Goal: Task Accomplishment & Management: Use online tool/utility

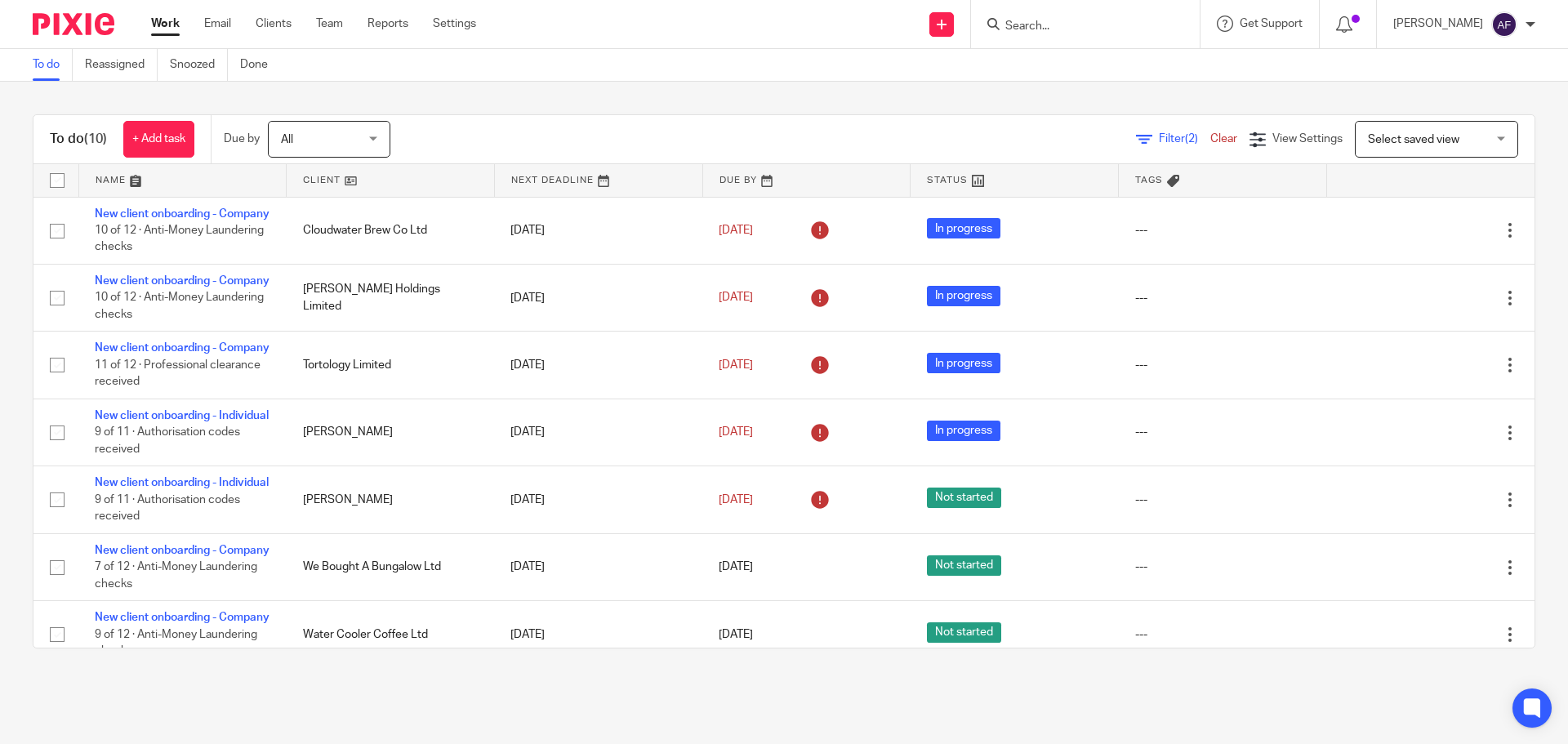
scroll to position [388, 0]
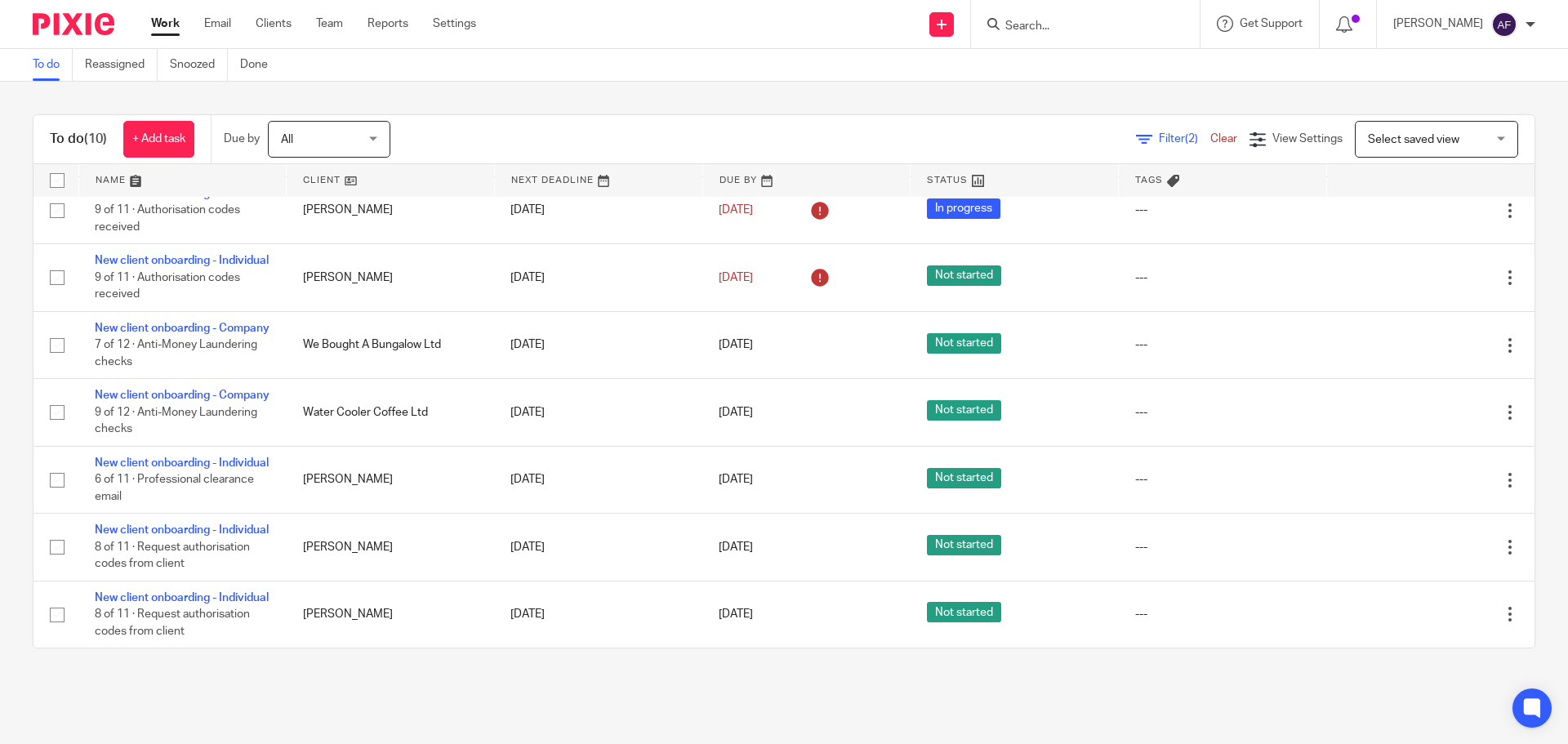
click at [1053, 30] on input "Search" at bounding box center [1077, 27] width 147 height 15
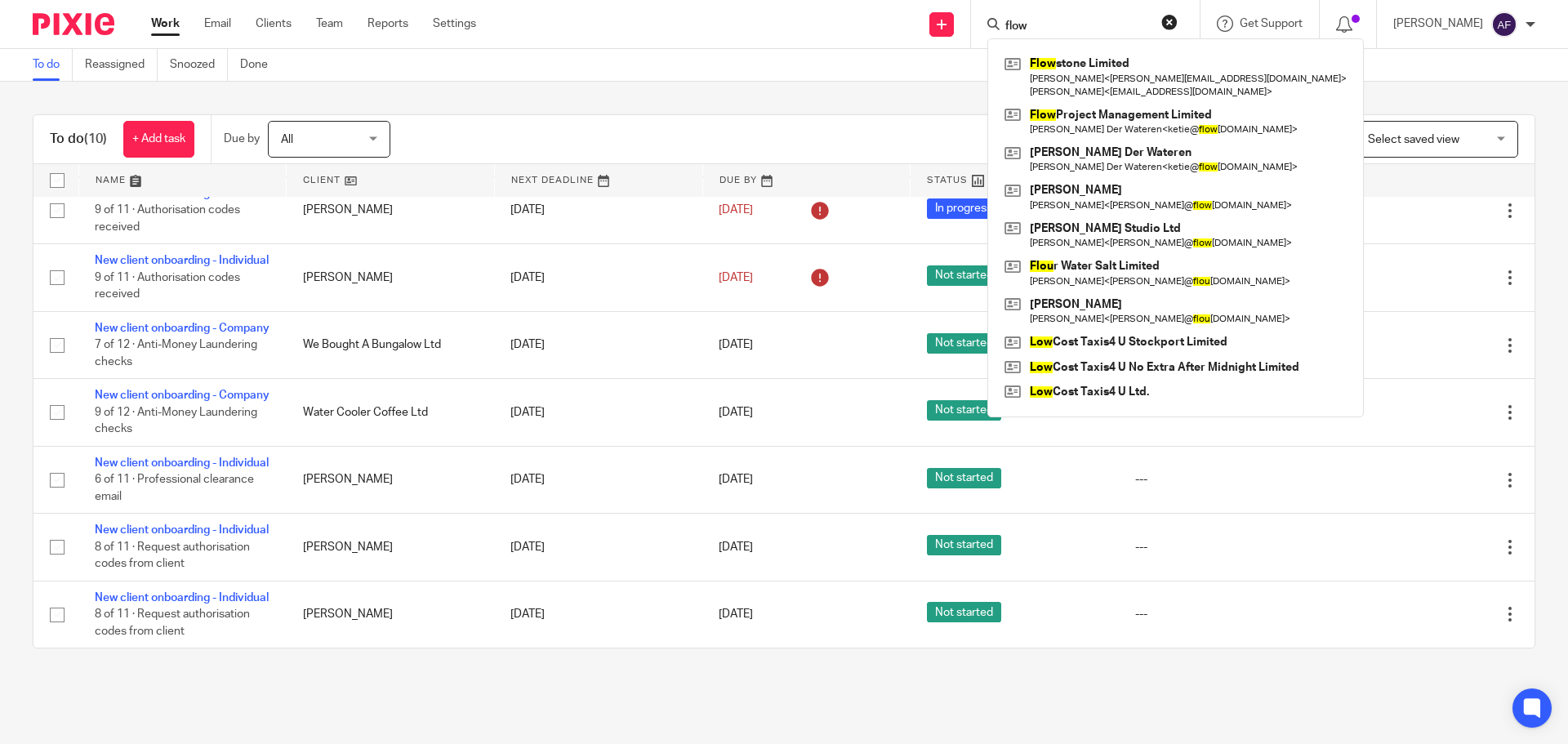
type input "flow"
drag, startPoint x: 1060, startPoint y: 17, endPoint x: 1027, endPoint y: 17, distance: 33.0
click at [1027, 17] on form "flow" at bounding box center [1091, 24] width 174 height 21
click at [1178, 29] on button "reset" at bounding box center [1170, 22] width 16 height 16
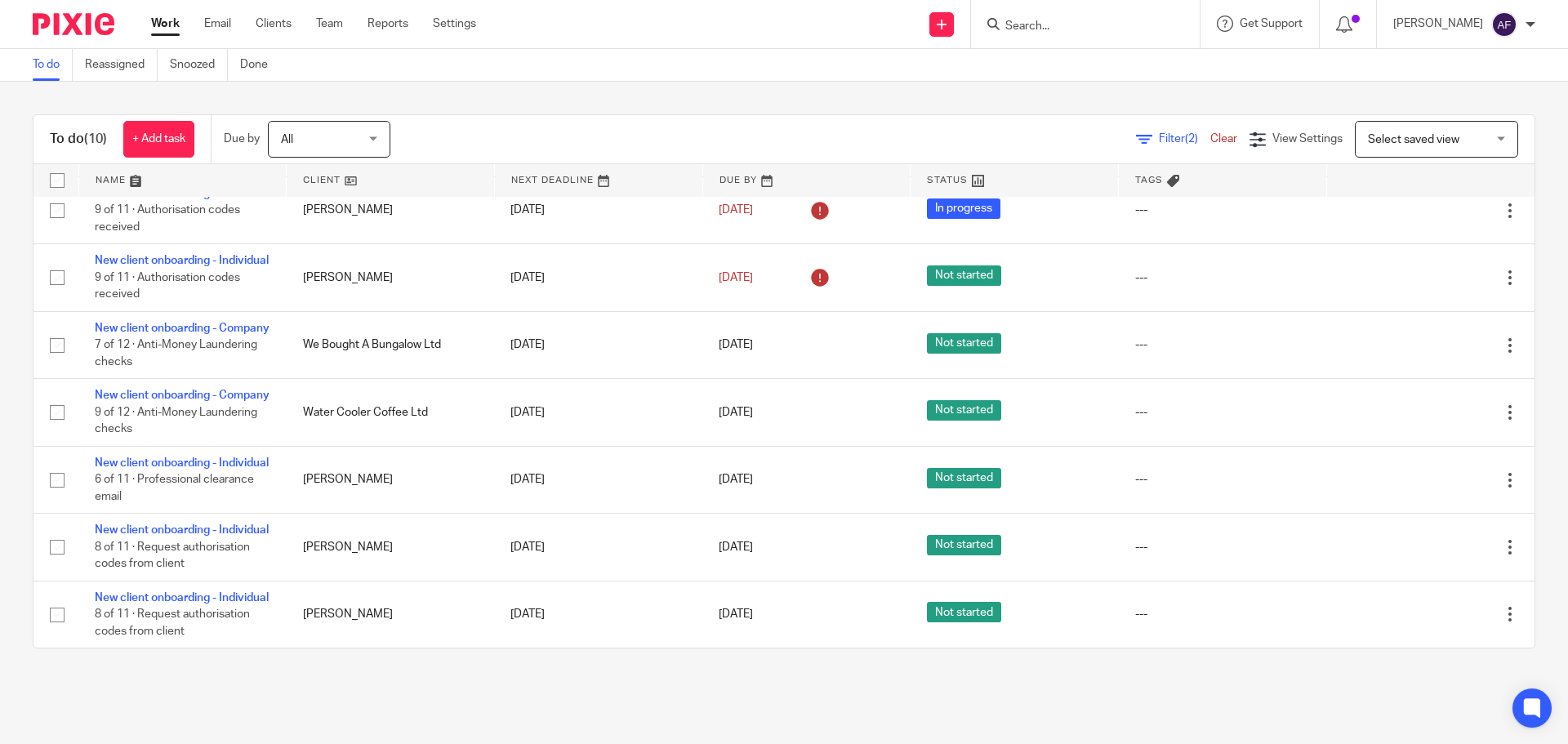
click at [1122, 28] on input "Search" at bounding box center [1077, 27] width 147 height 15
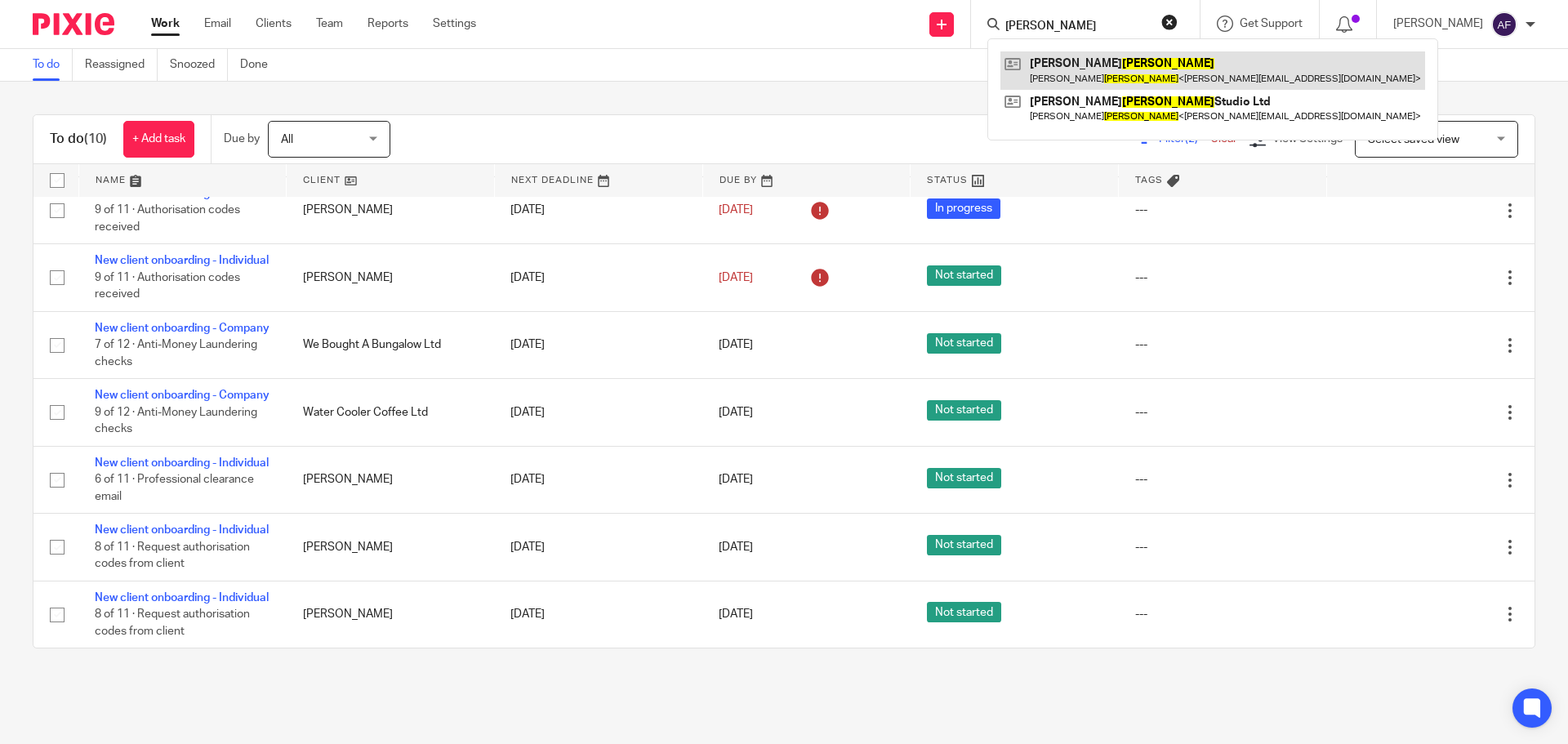
type input "tully"
click at [1161, 75] on link at bounding box center [1212, 71] width 425 height 38
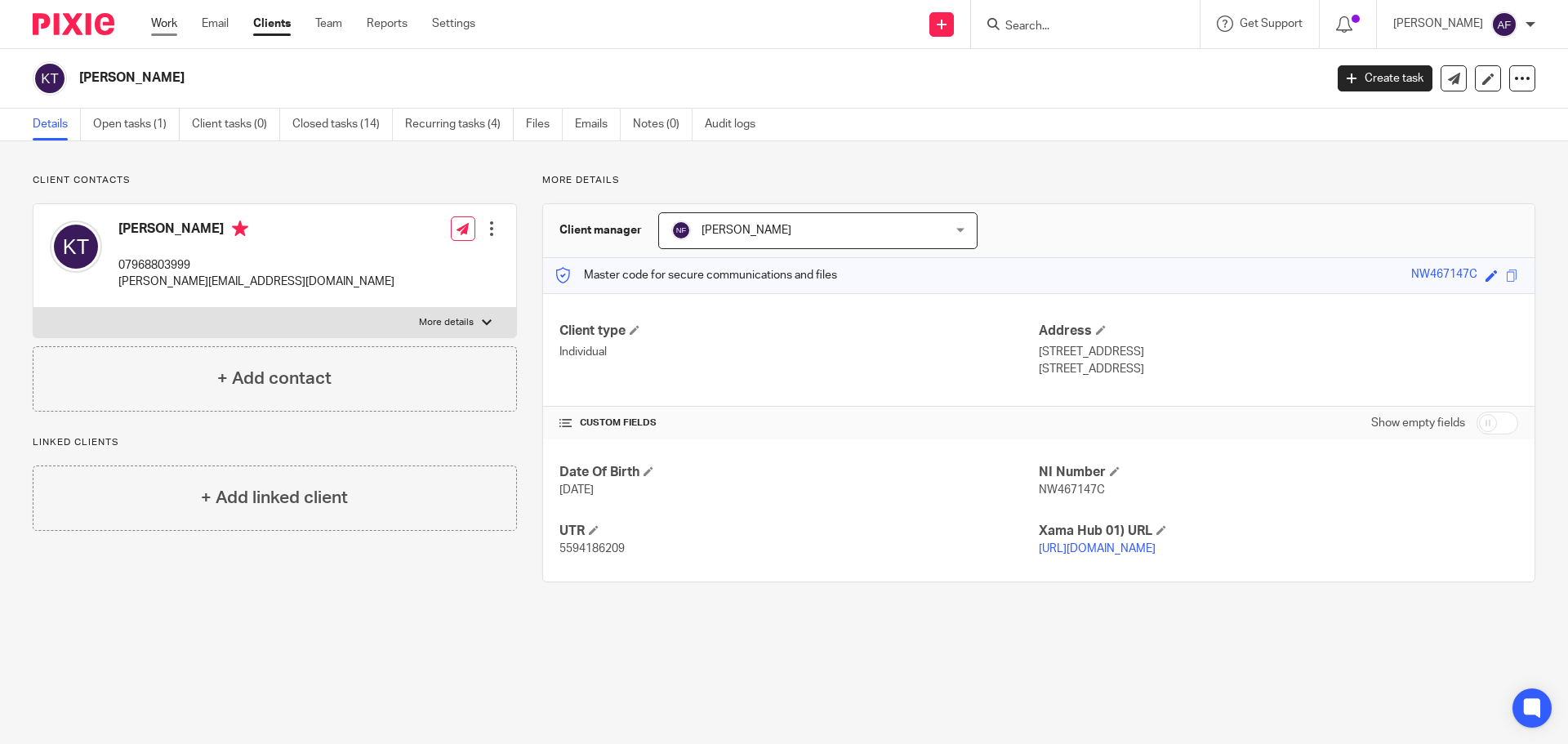
click at [164, 26] on link "Work" at bounding box center [164, 24] width 26 height 16
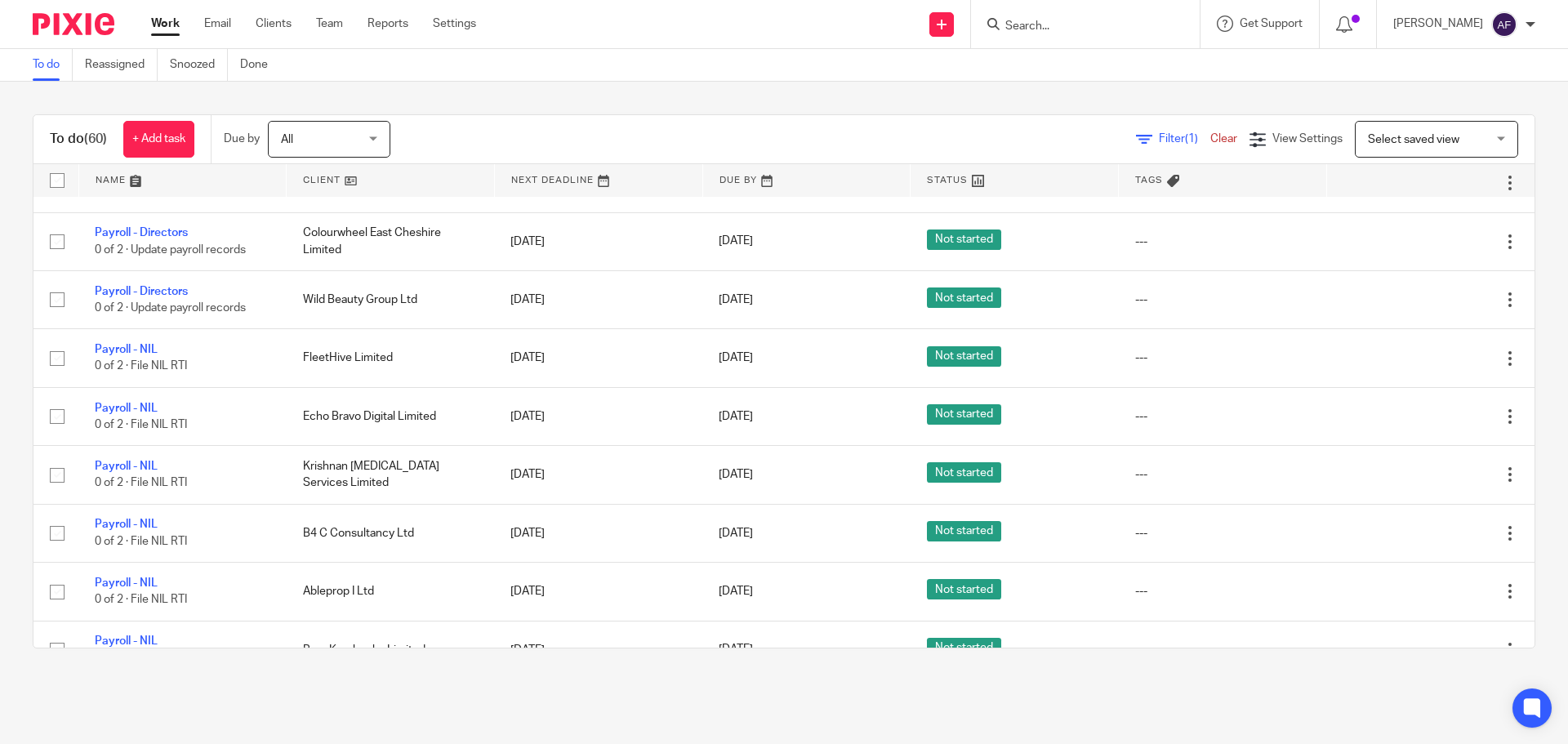
scroll to position [2732, 0]
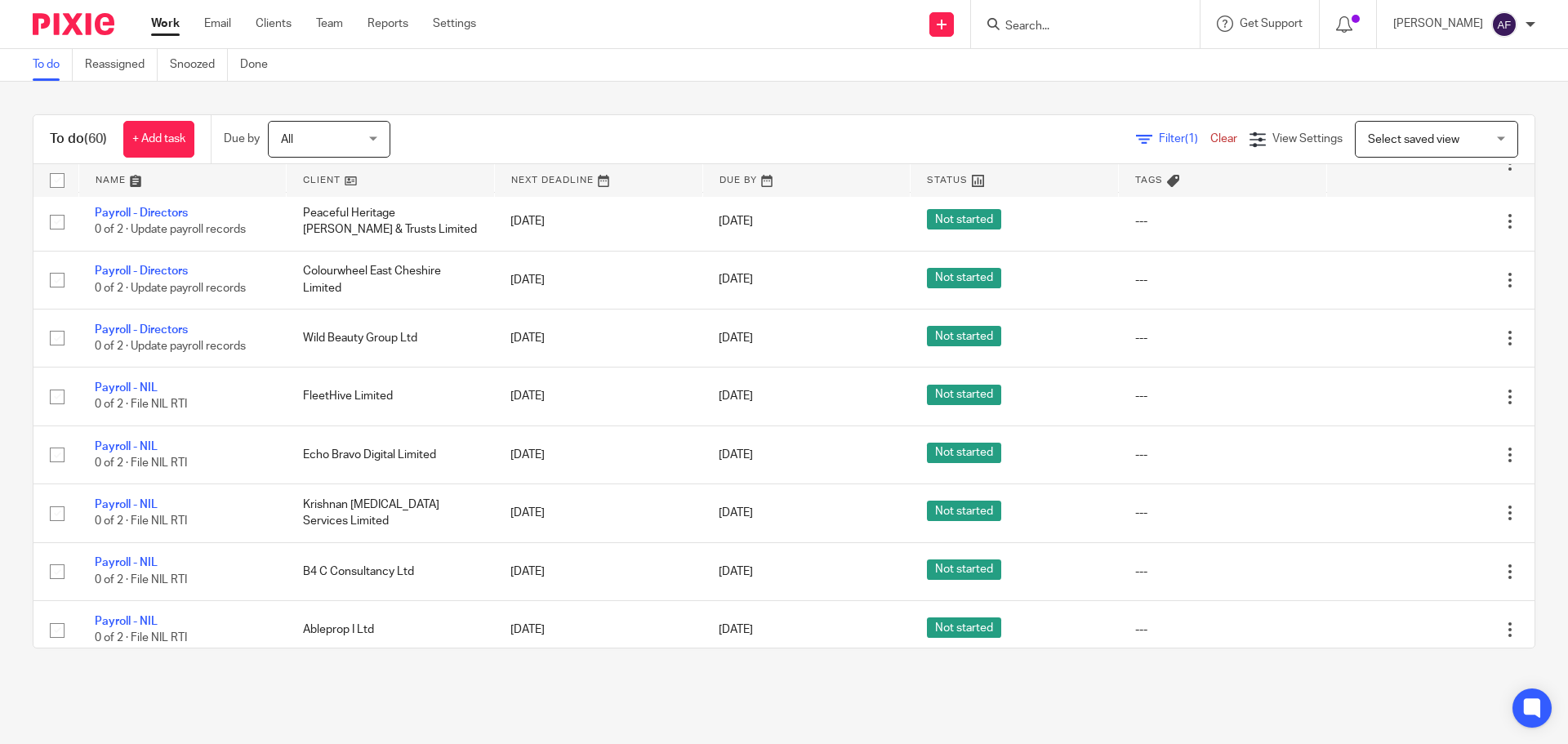
click at [1159, 136] on span "Filter (1)" at bounding box center [1184, 139] width 52 height 11
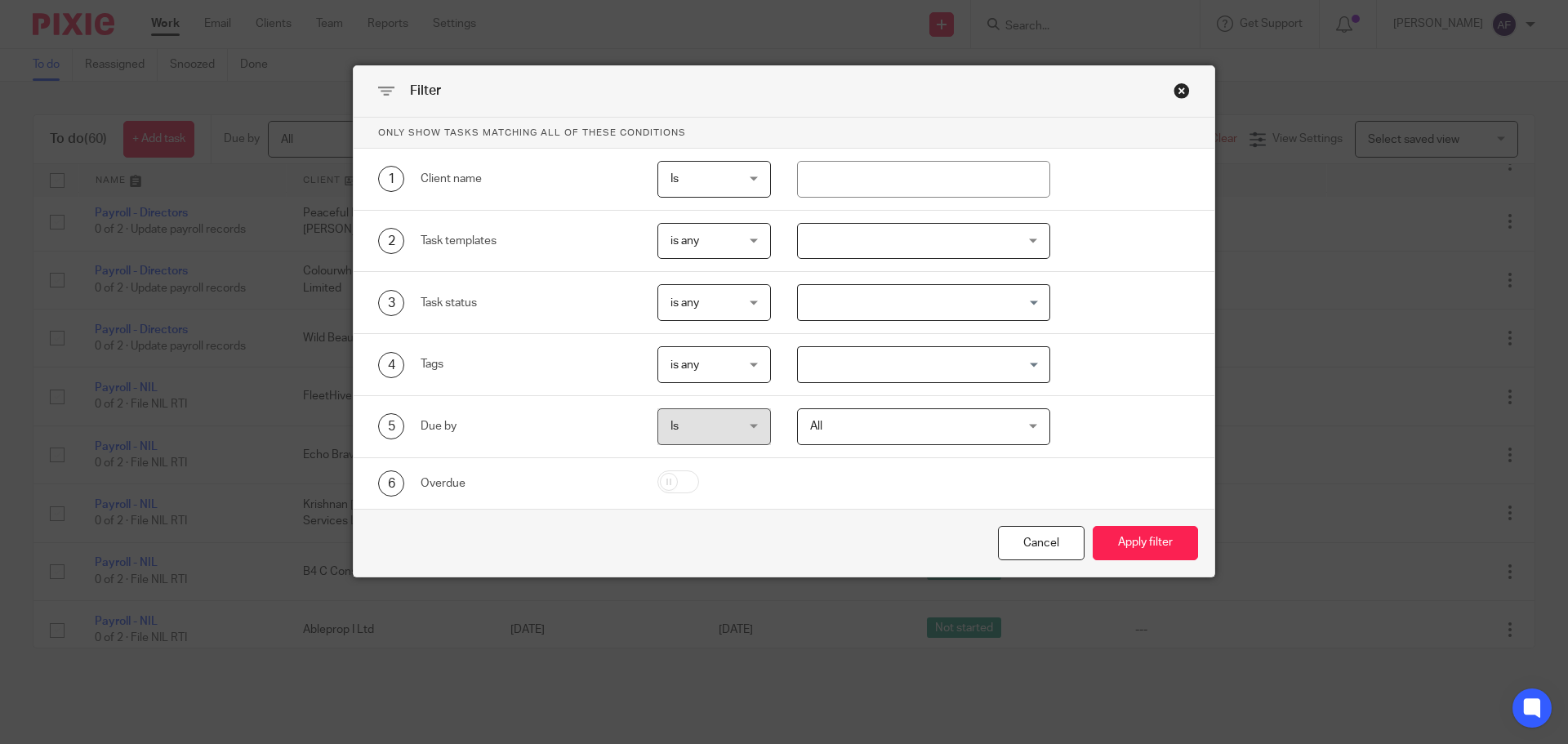
click at [832, 240] on div at bounding box center [923, 241] width 254 height 37
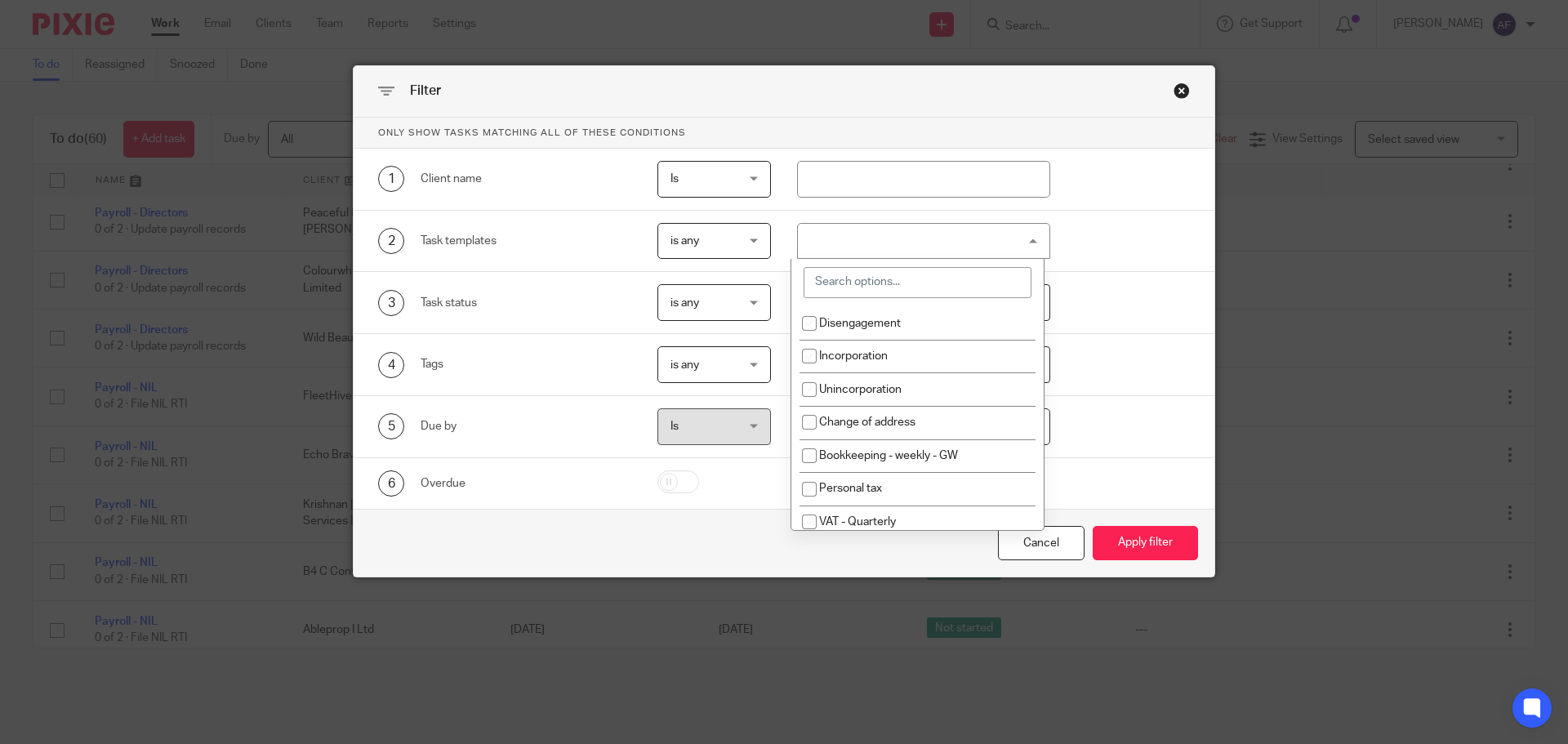
click at [854, 287] on input "search" at bounding box center [917, 282] width 228 height 31
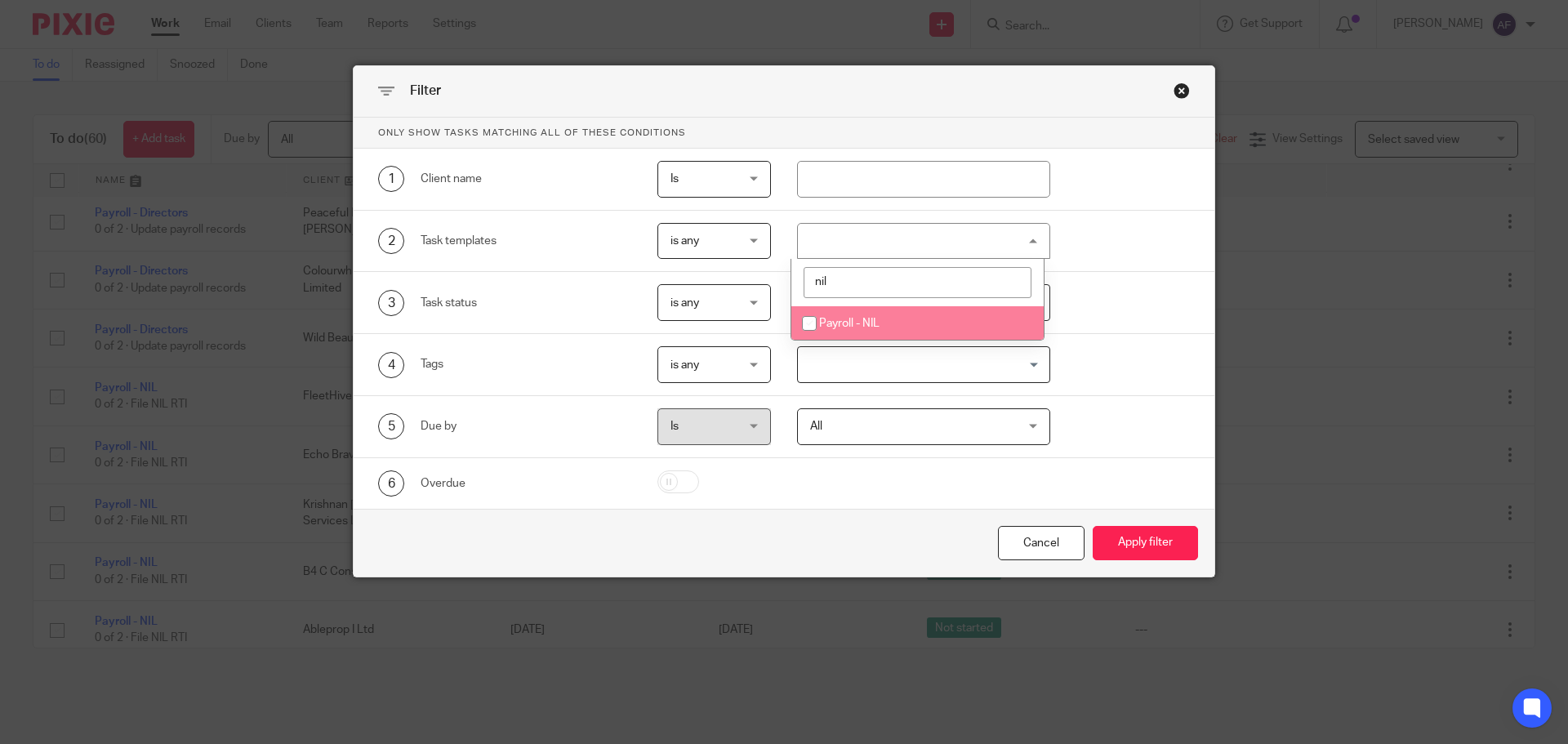
type input "nil"
click at [860, 325] on span "Payroll - NIL" at bounding box center [849, 324] width 61 height 11
checkbox input "true"
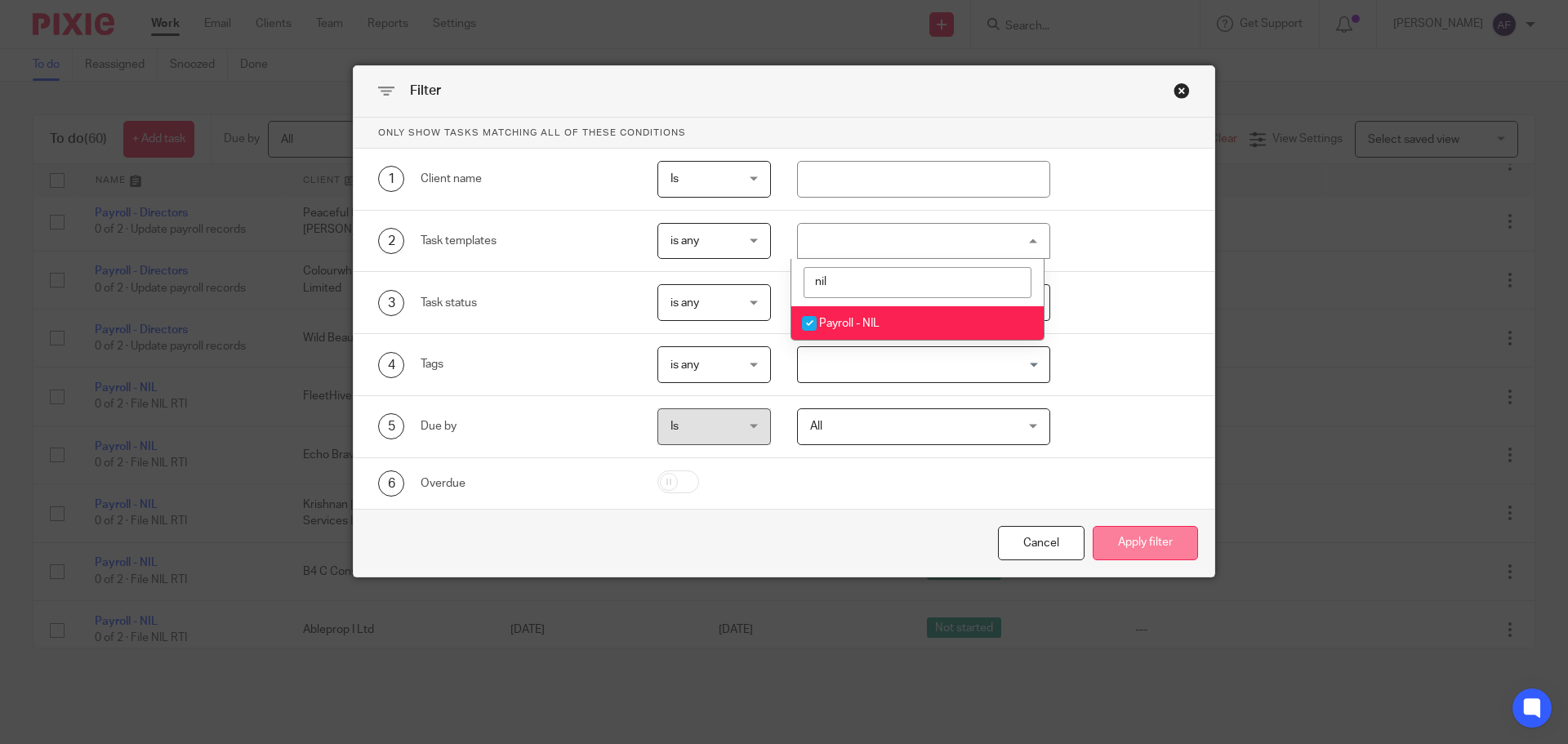
click at [1147, 537] on button "Apply filter" at bounding box center [1145, 543] width 105 height 35
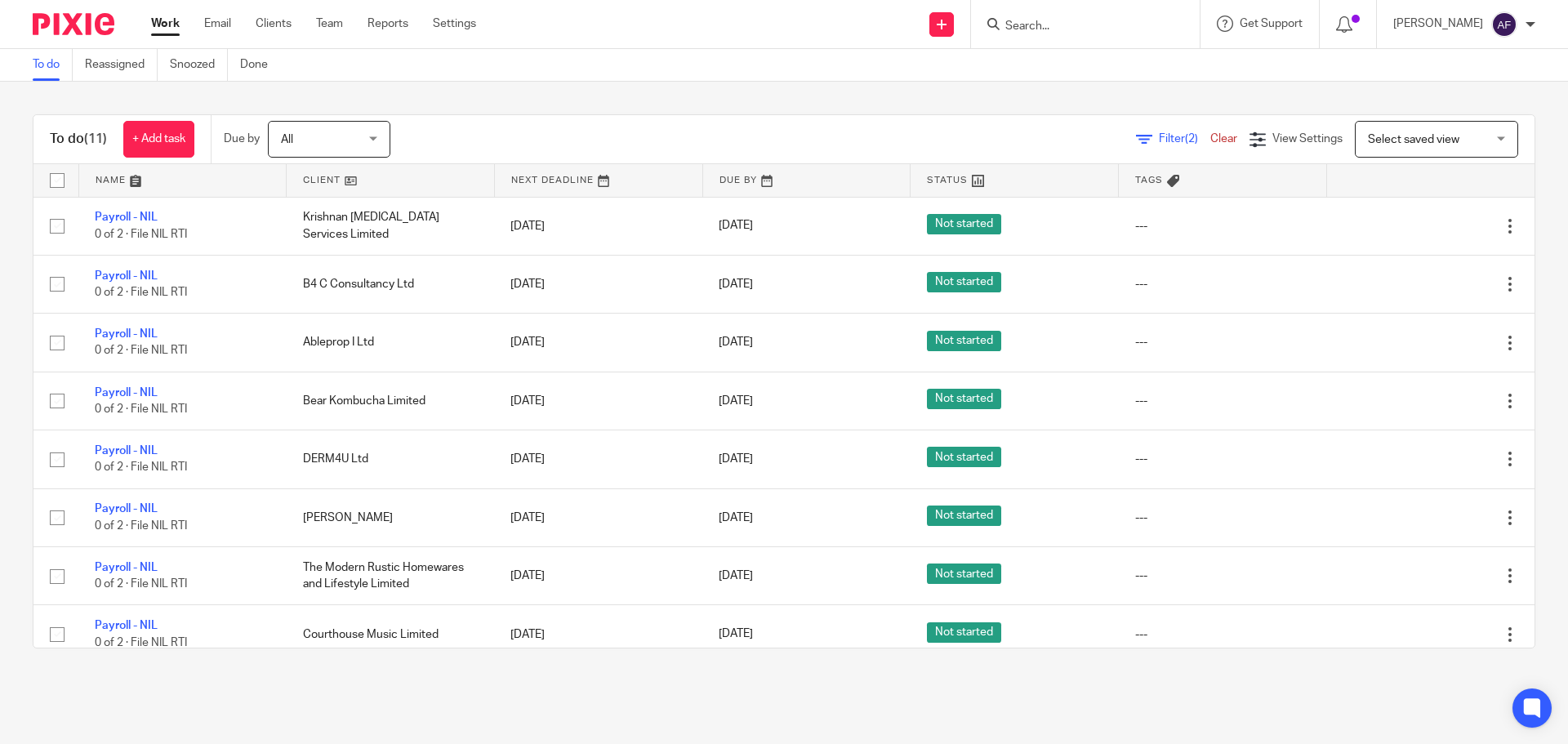
click at [336, 178] on link at bounding box center [390, 181] width 208 height 33
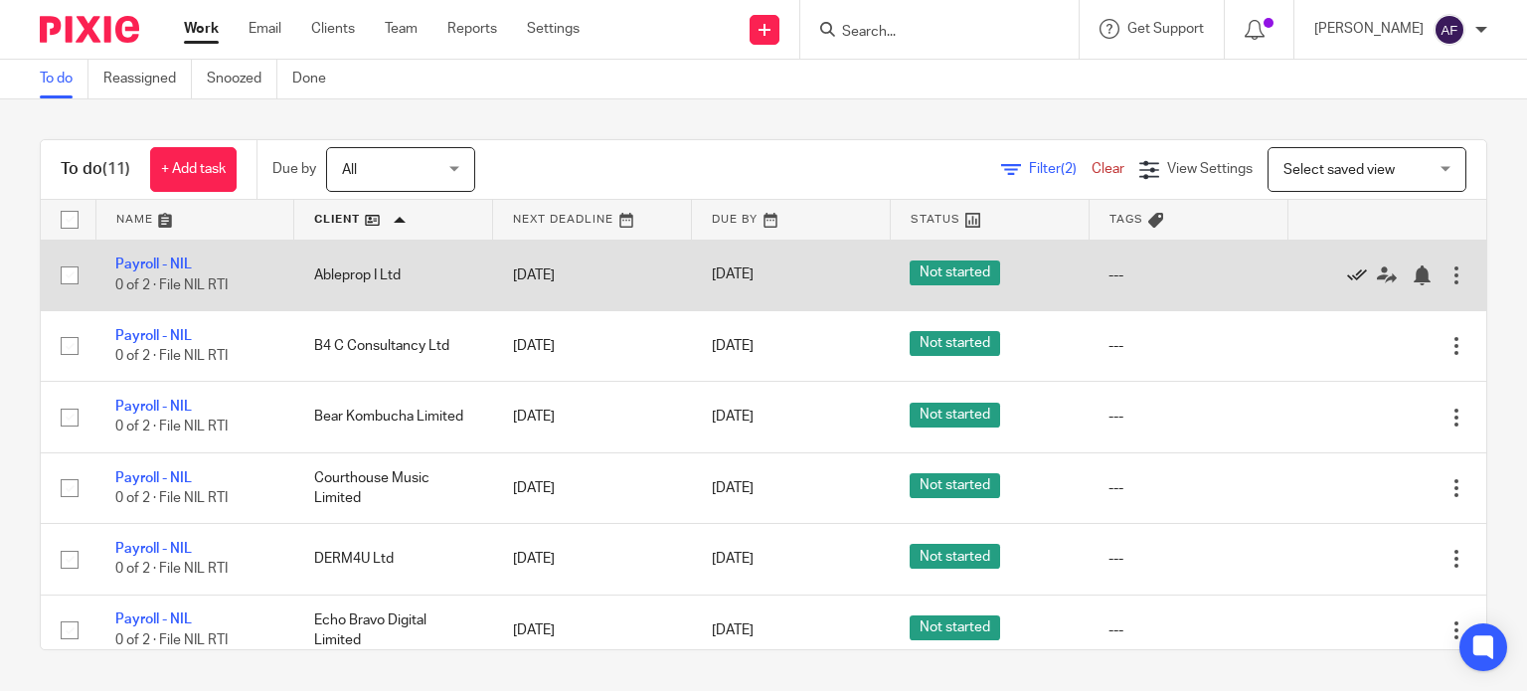
click at [1347, 269] on icon at bounding box center [1357, 275] width 20 height 20
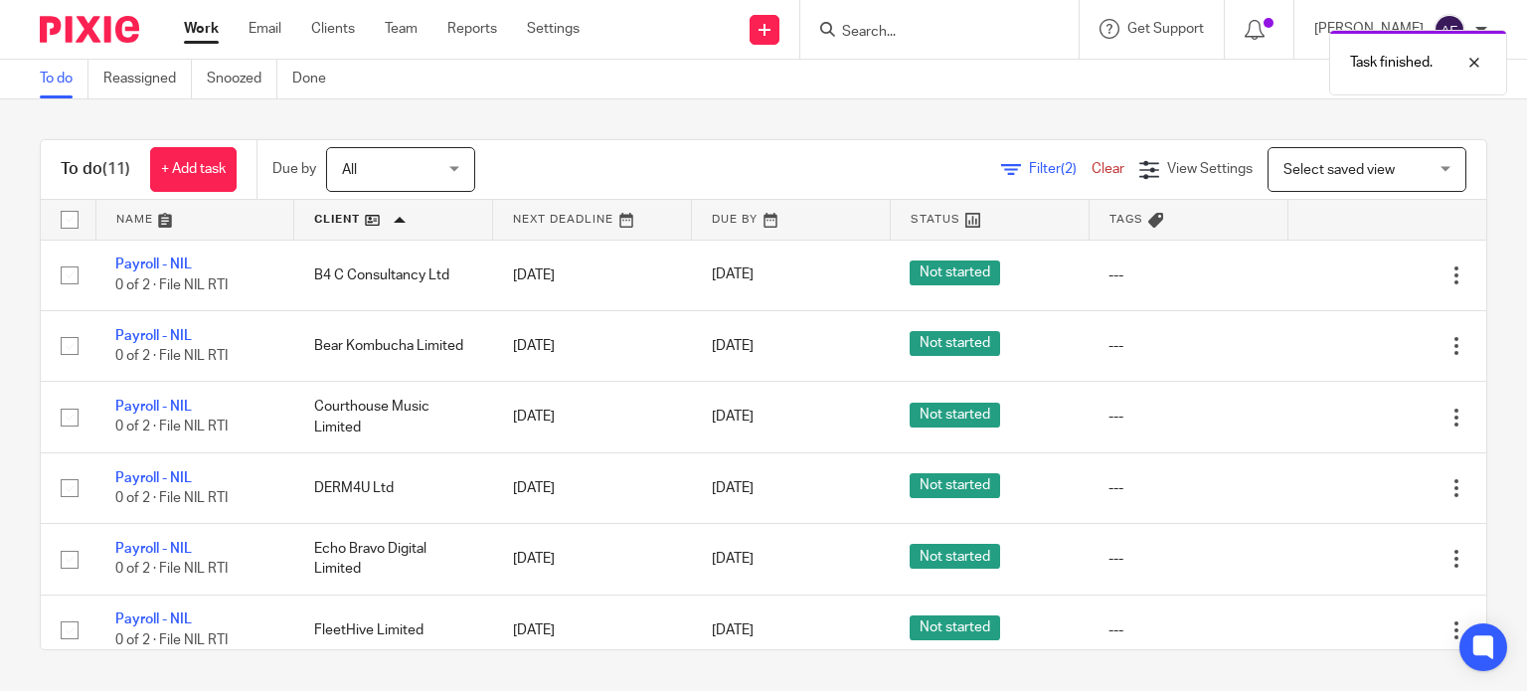
click at [1347, 269] on icon at bounding box center [1357, 275] width 20 height 20
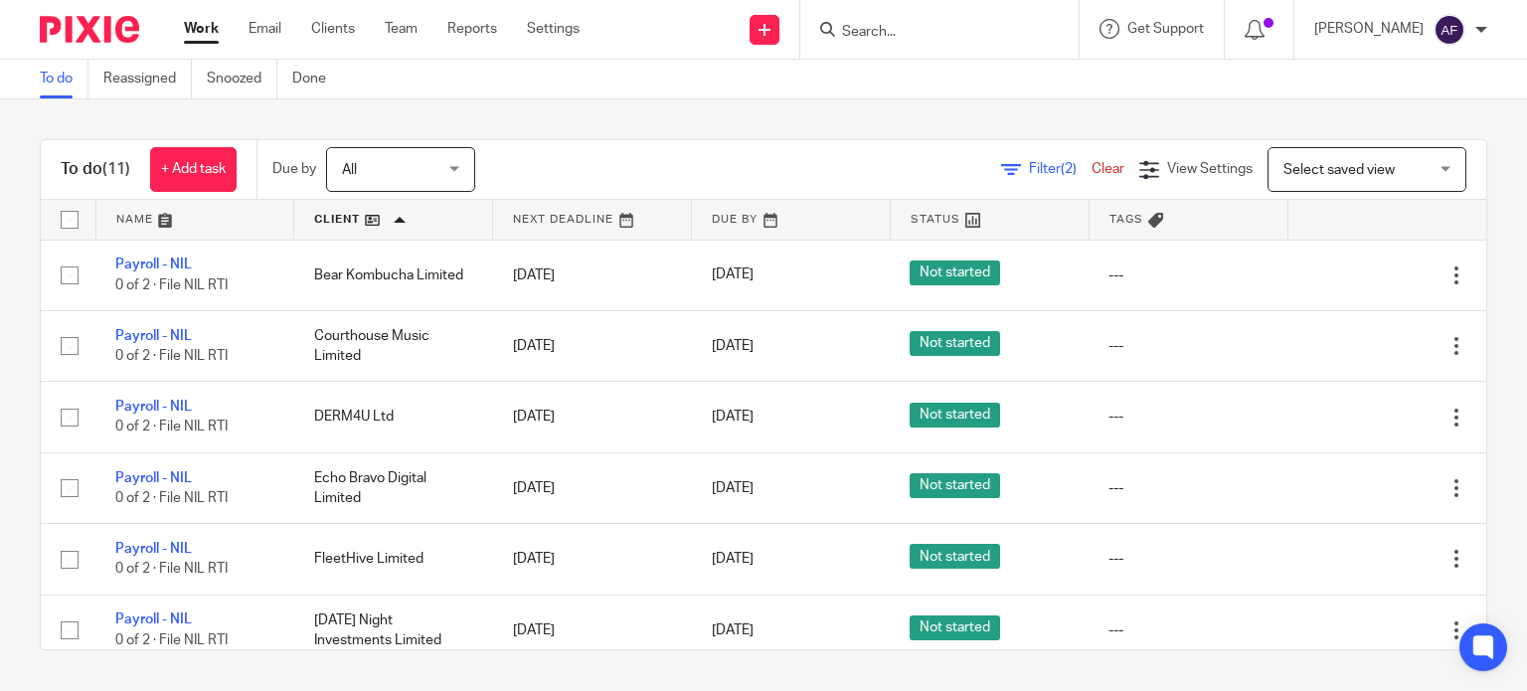
click at [950, 31] on input "Search" at bounding box center [929, 33] width 179 height 18
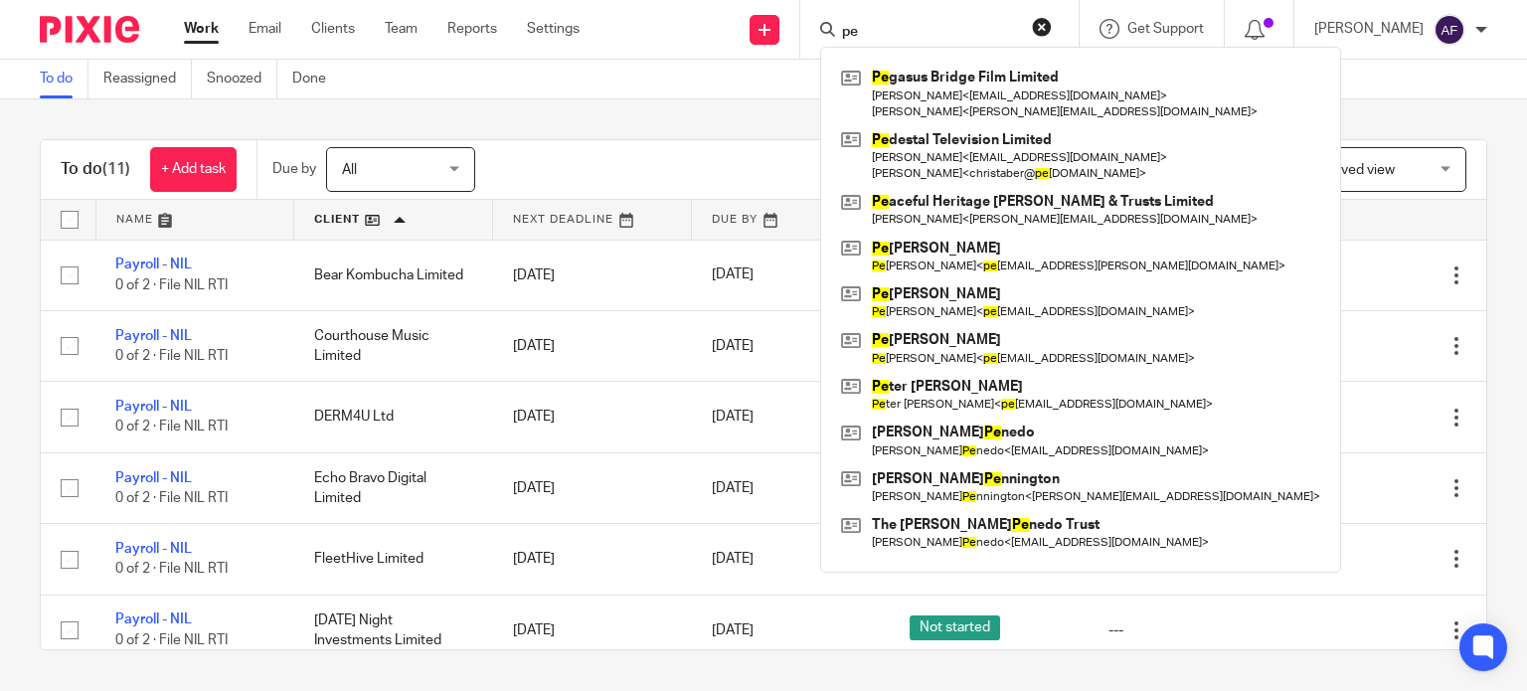
type input "p"
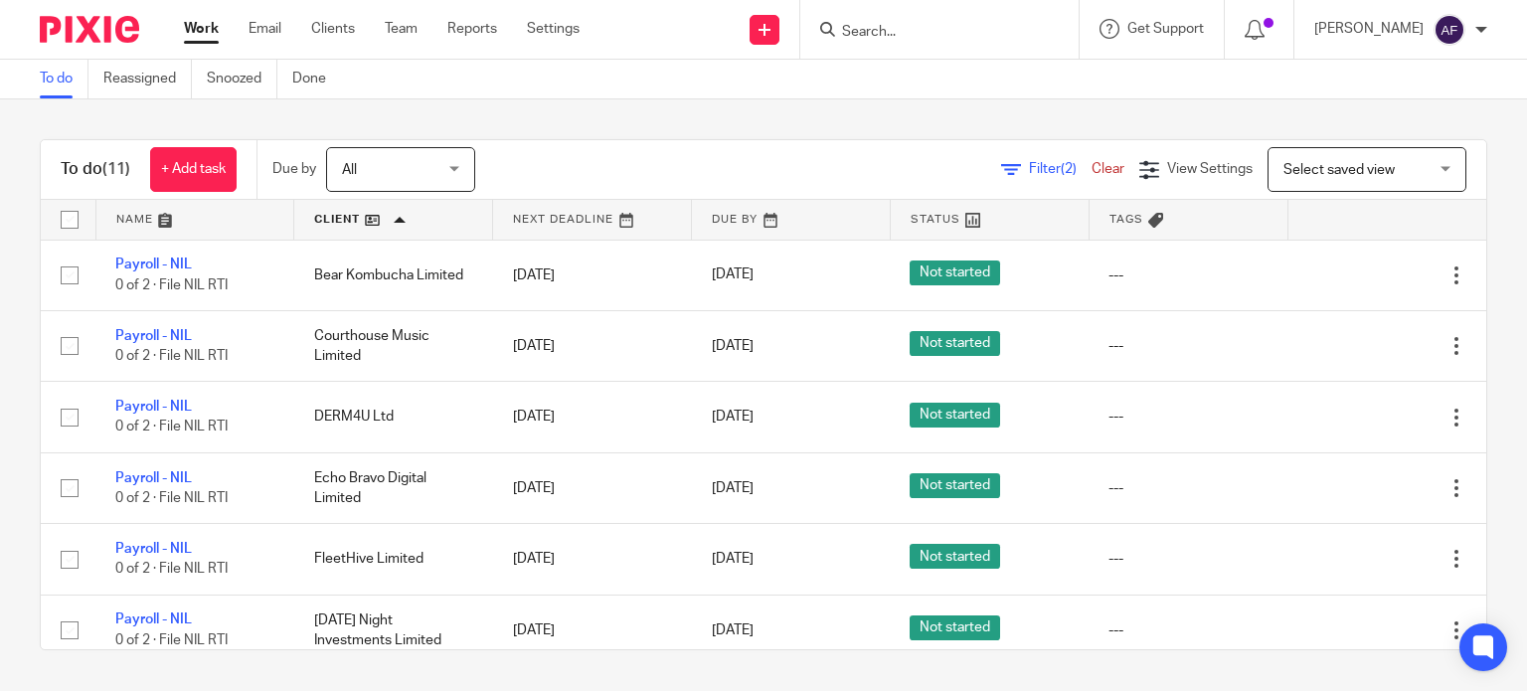
click at [939, 35] on input "Search" at bounding box center [929, 33] width 179 height 18
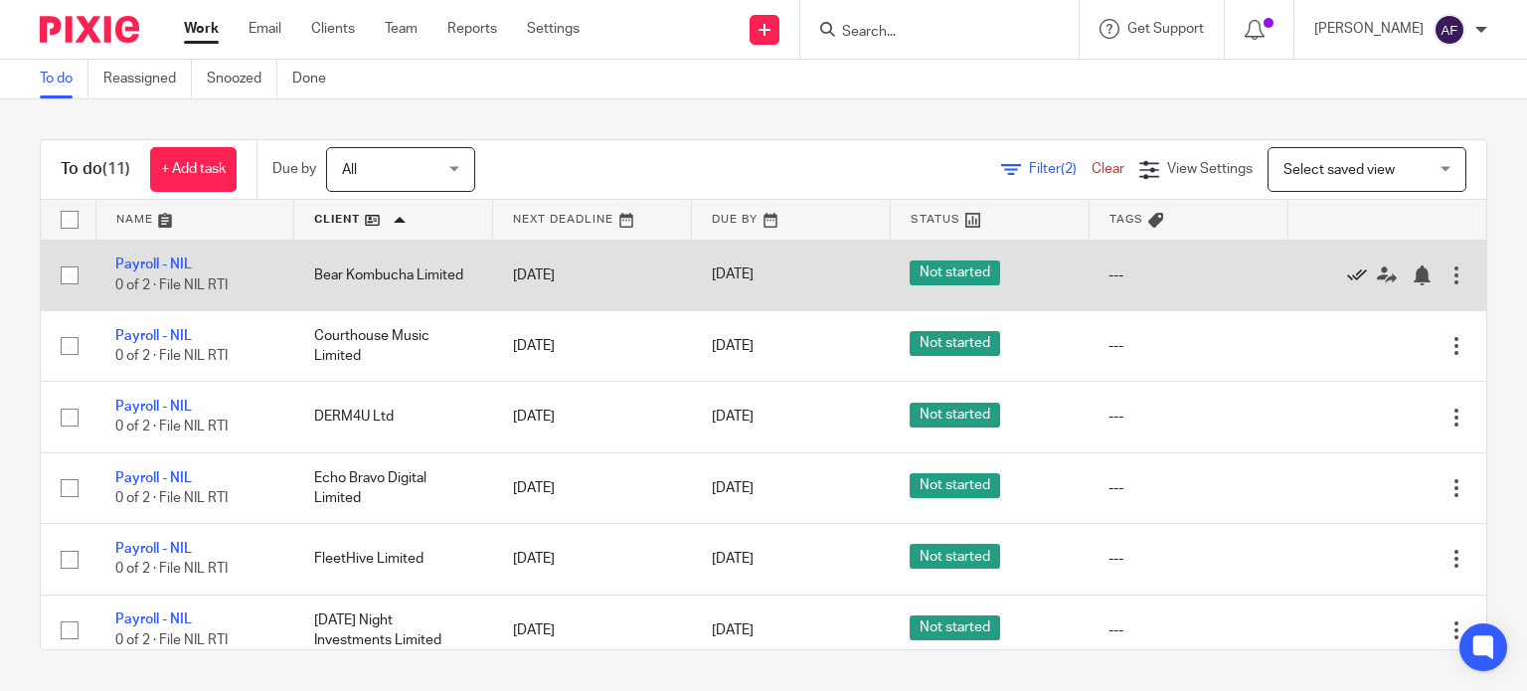
click at [1347, 273] on icon at bounding box center [1357, 275] width 20 height 20
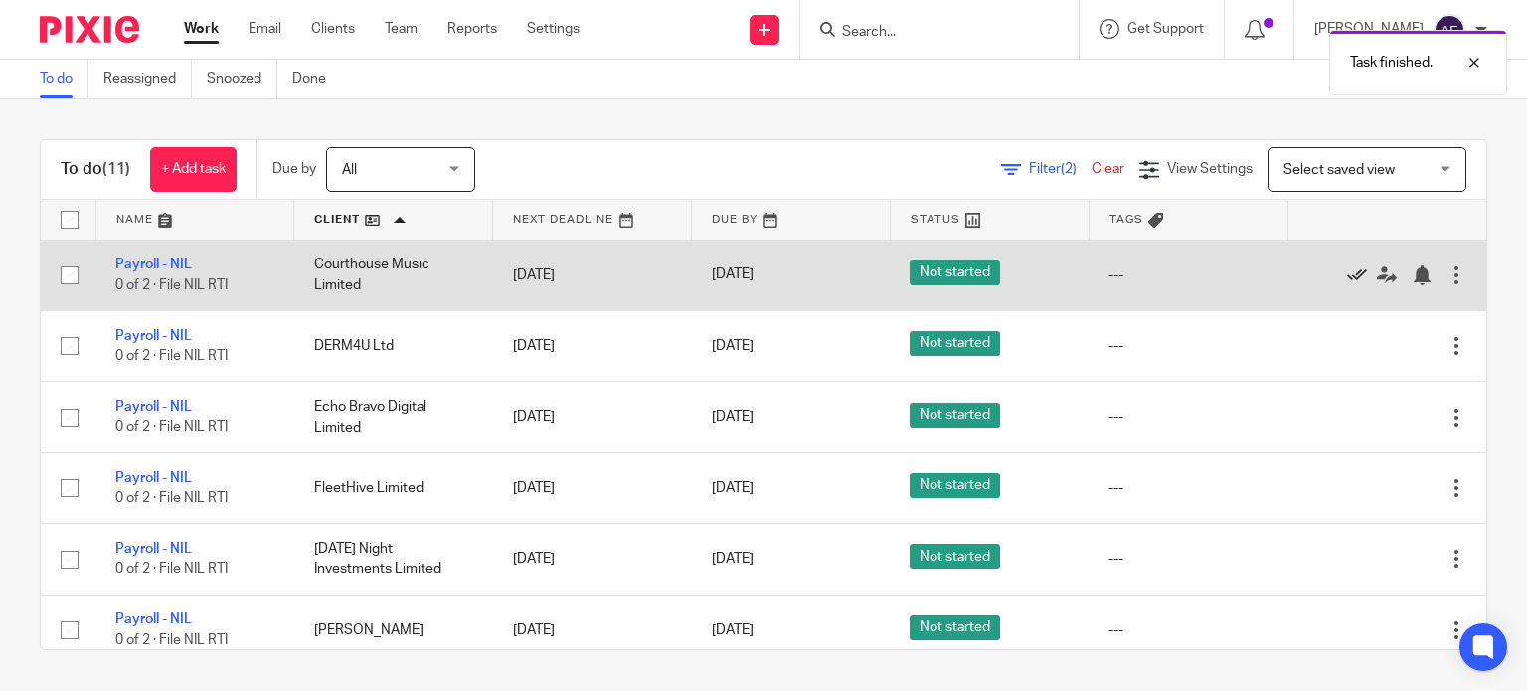
click at [1347, 273] on icon at bounding box center [1357, 275] width 20 height 20
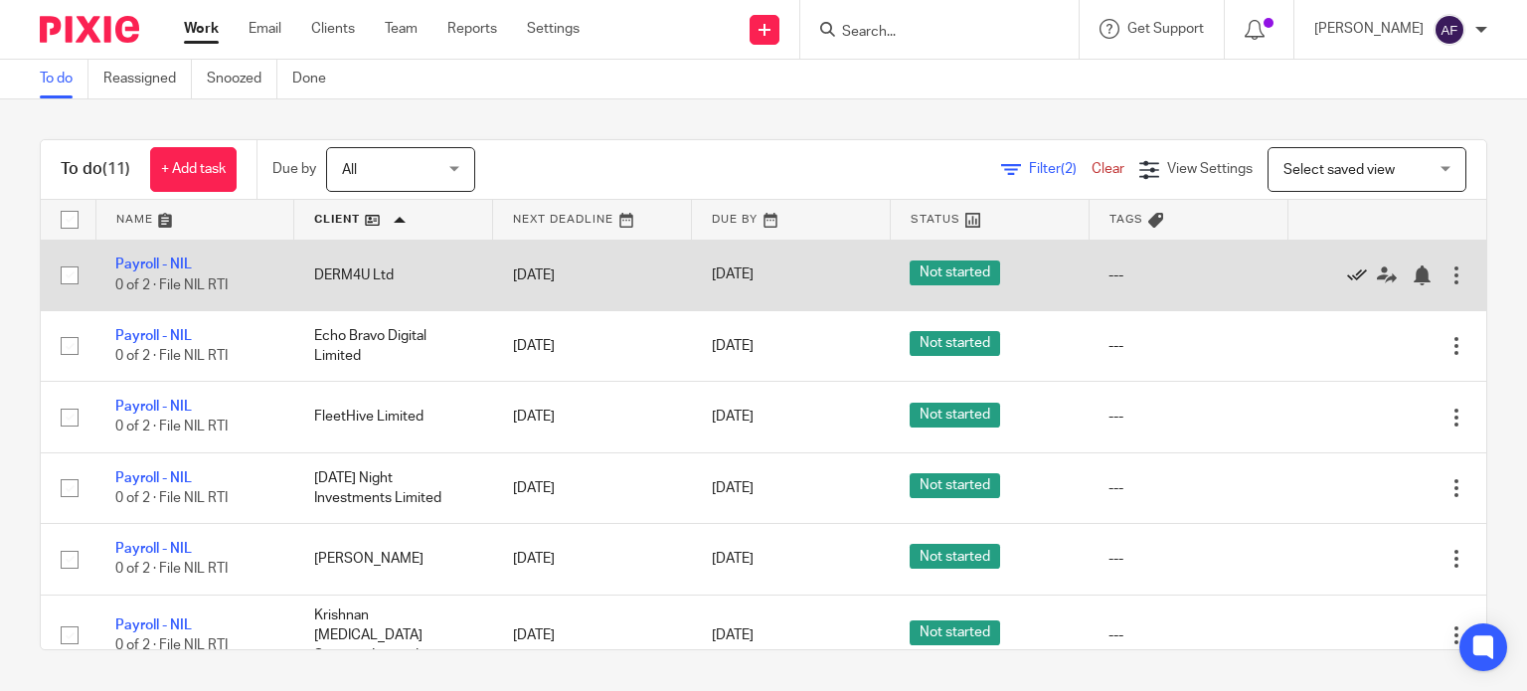
click at [1347, 275] on icon at bounding box center [1357, 275] width 20 height 20
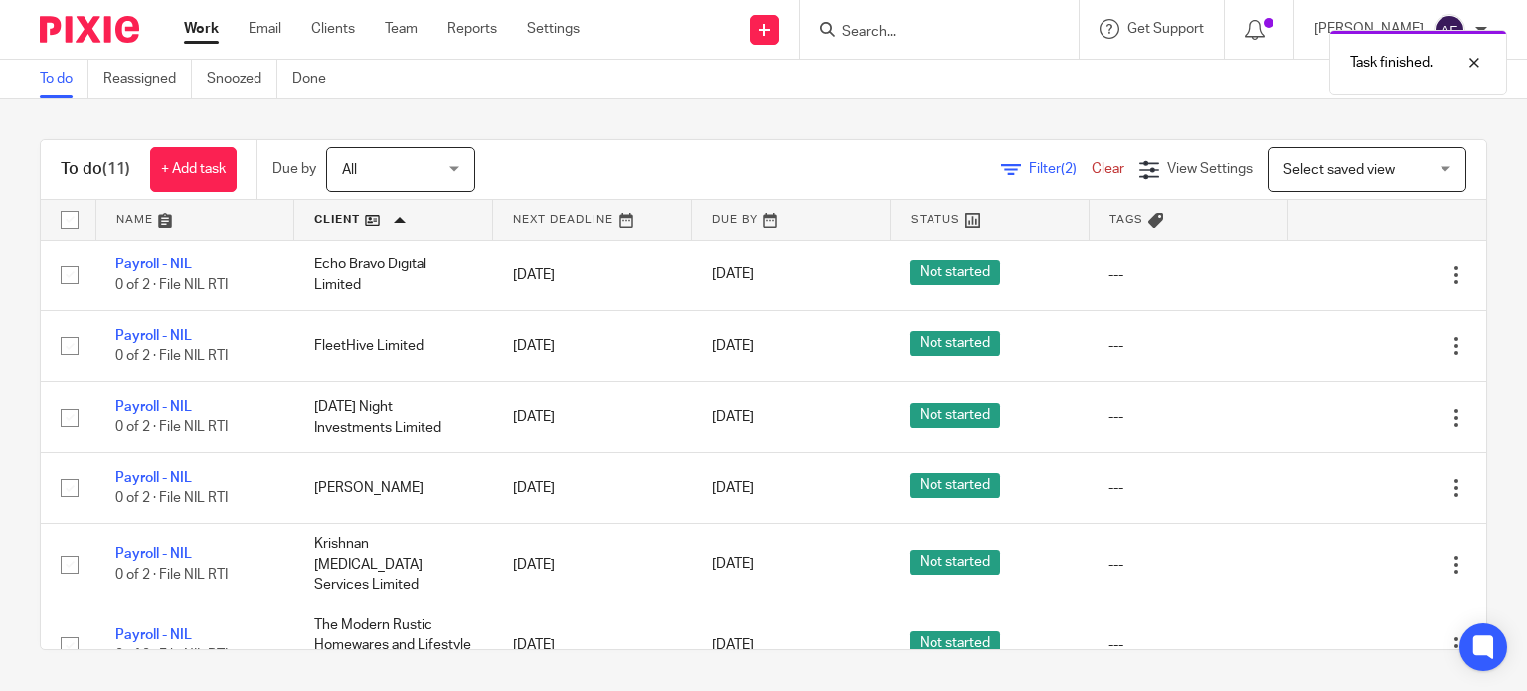
click at [1347, 275] on icon at bounding box center [1357, 275] width 20 height 20
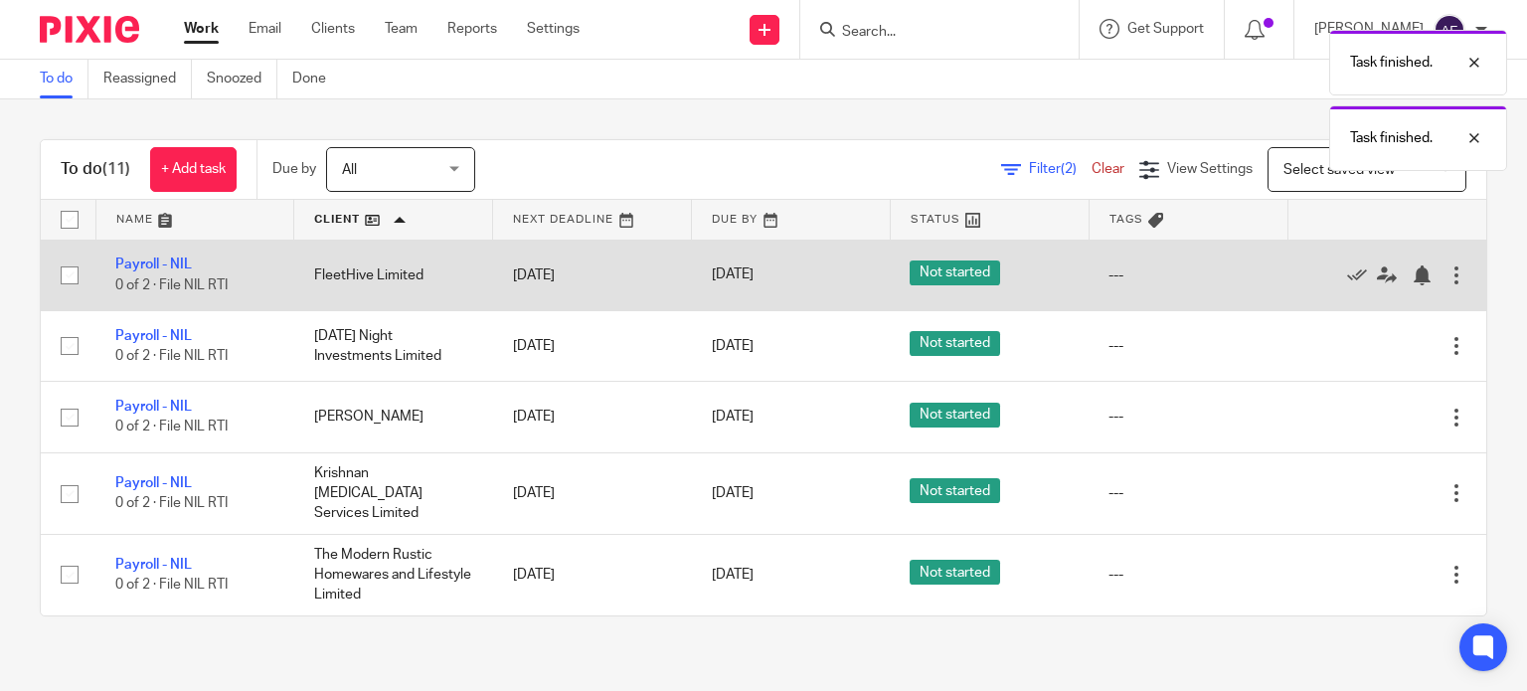
click at [1314, 275] on div at bounding box center [1376, 275] width 139 height 20
click at [1347, 275] on icon at bounding box center [1357, 275] width 20 height 20
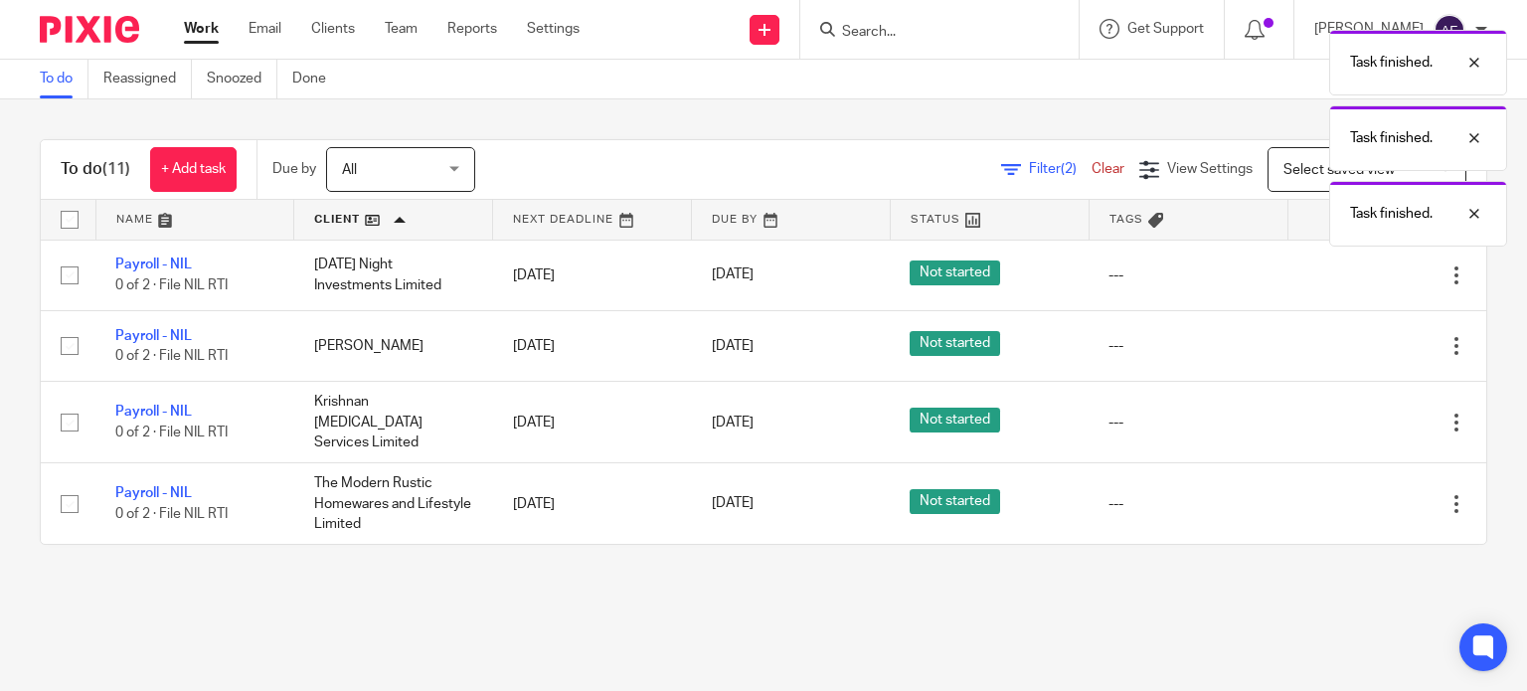
click at [1347, 275] on icon at bounding box center [1357, 275] width 20 height 20
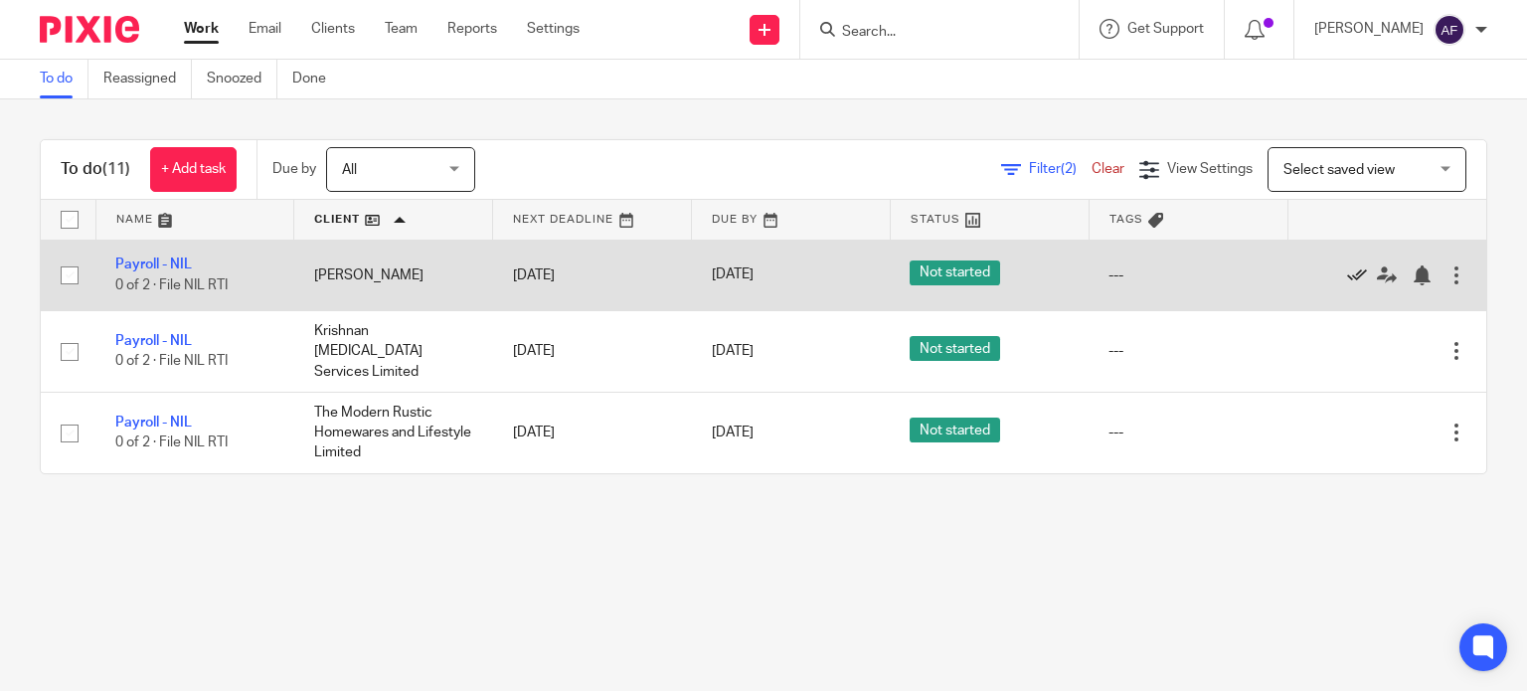
click at [1347, 269] on icon at bounding box center [1357, 275] width 20 height 20
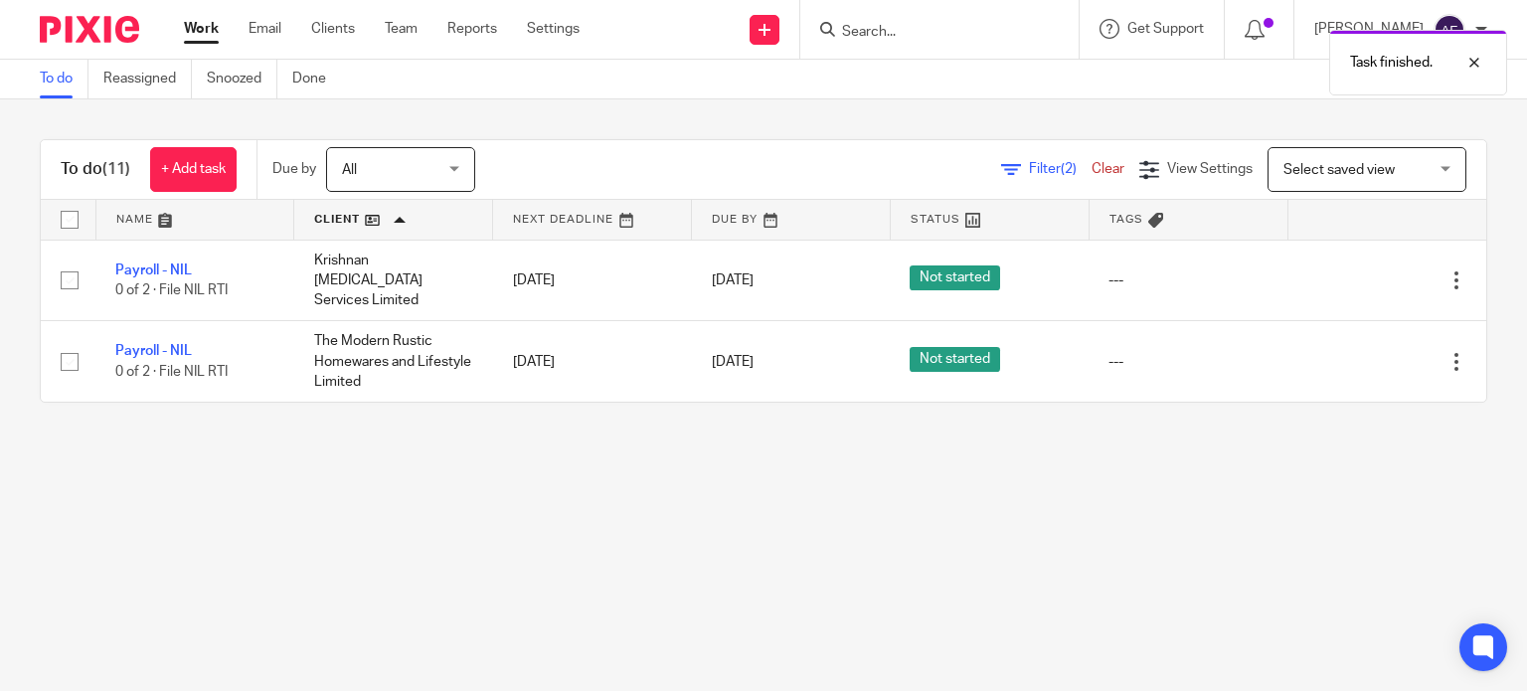
click at [1347, 270] on icon at bounding box center [1357, 280] width 20 height 20
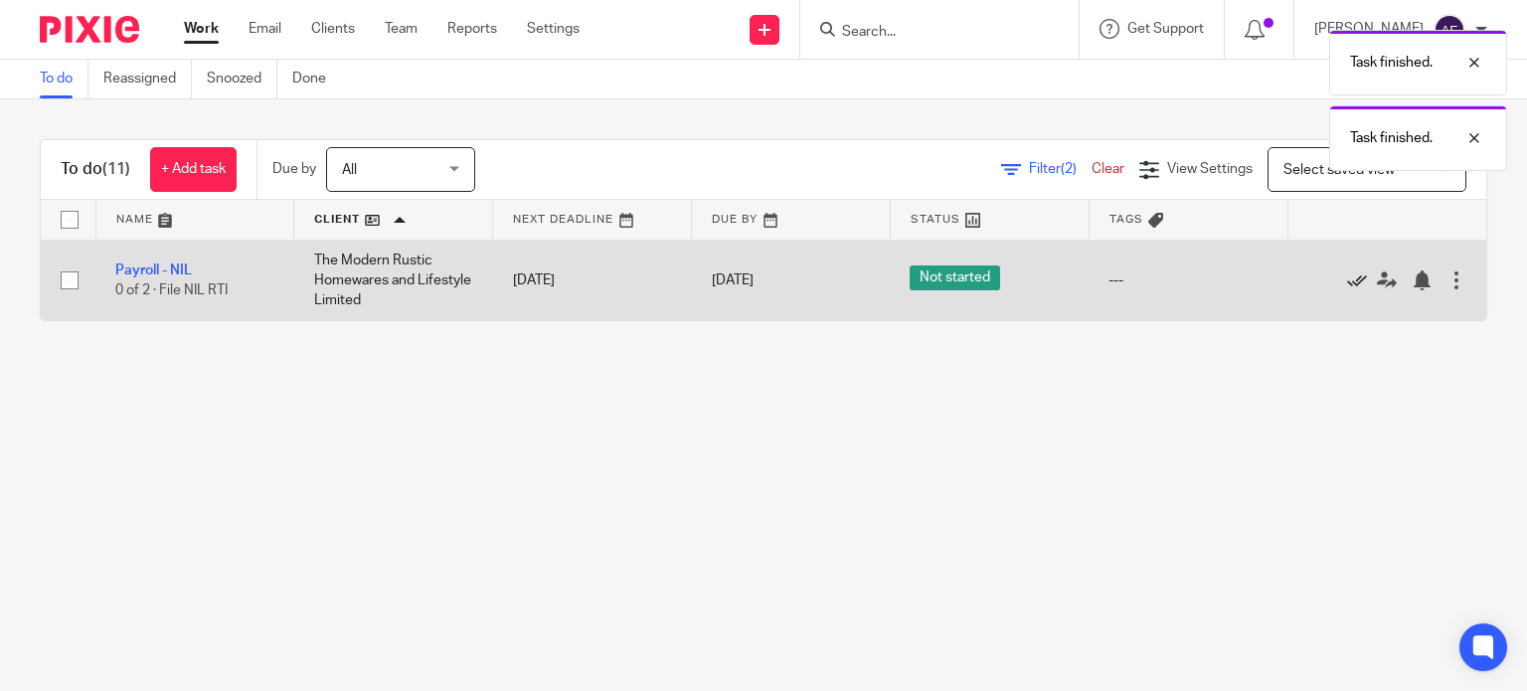
click at [1347, 275] on icon at bounding box center [1357, 280] width 20 height 20
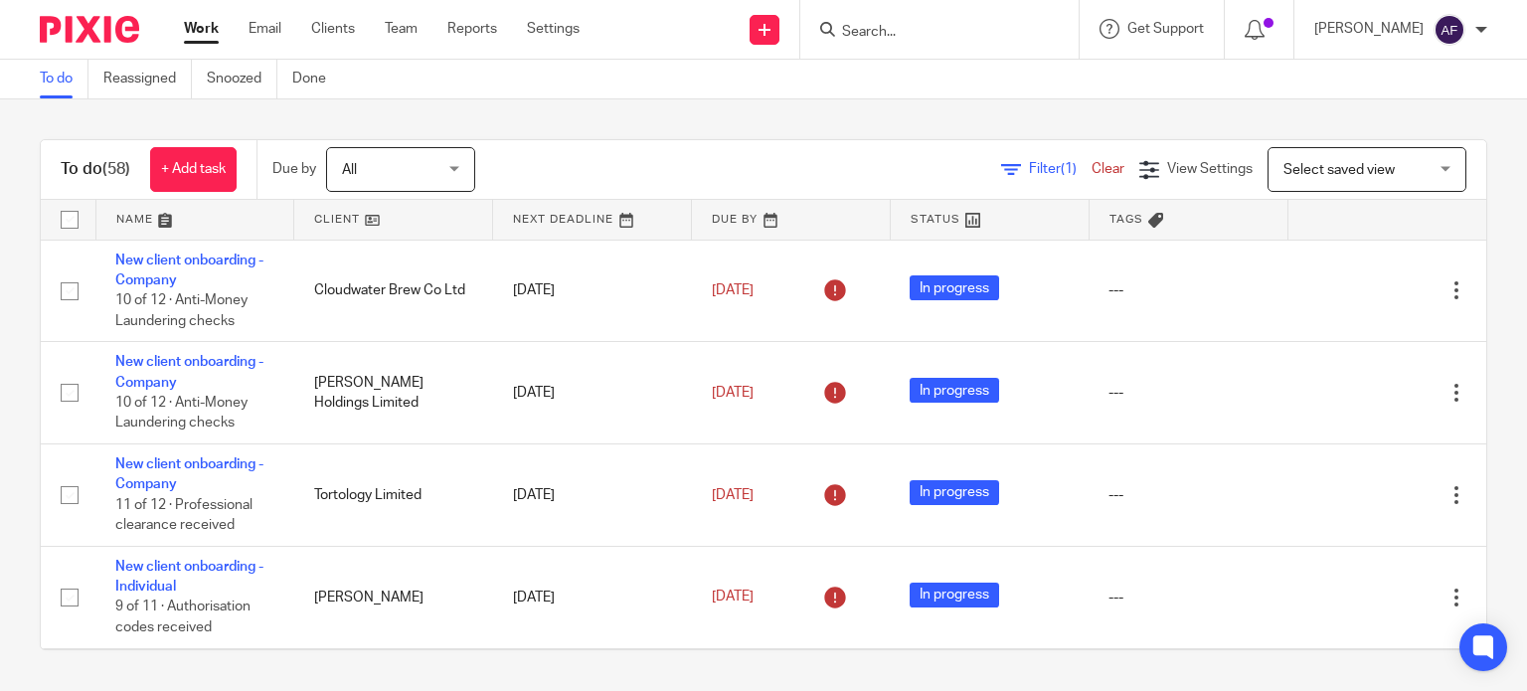
click at [940, 35] on input "Search" at bounding box center [929, 33] width 179 height 18
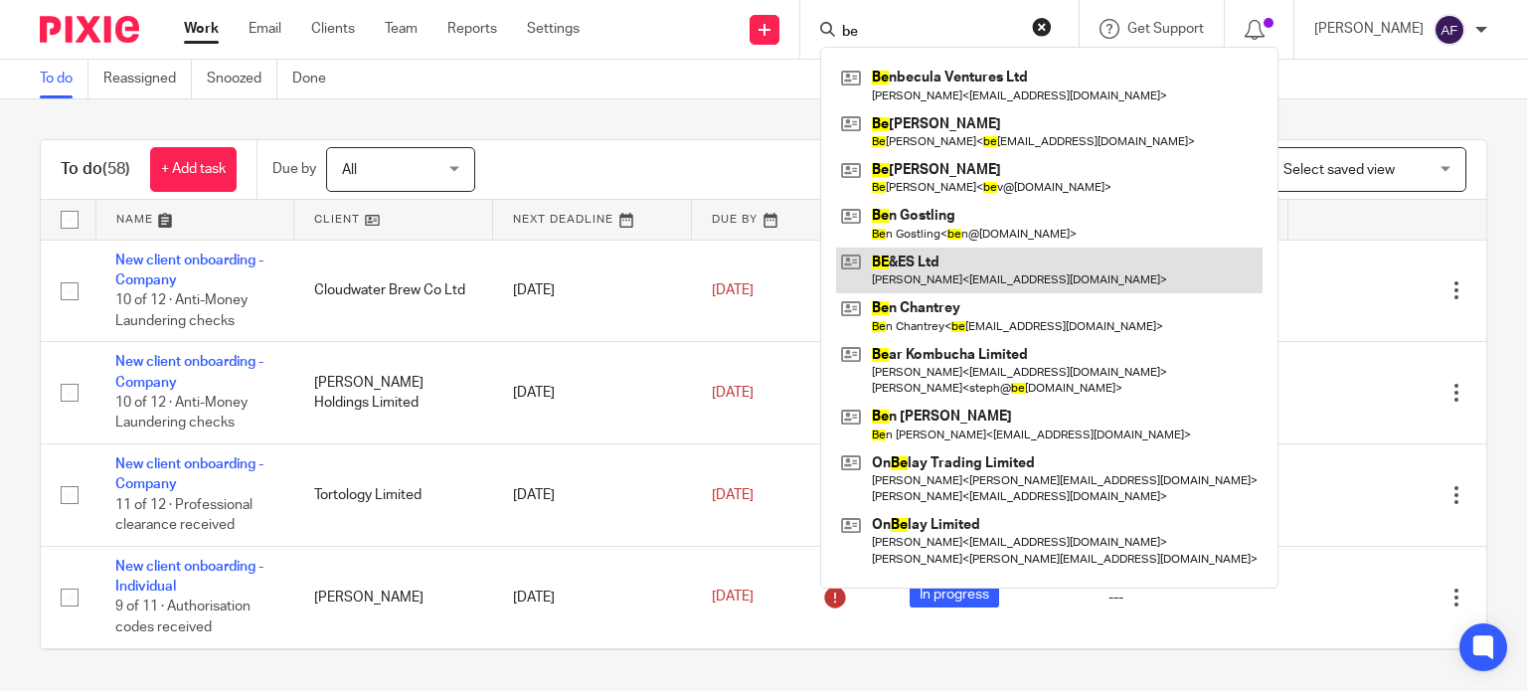
type input "be"
click at [986, 258] on link at bounding box center [1049, 271] width 427 height 46
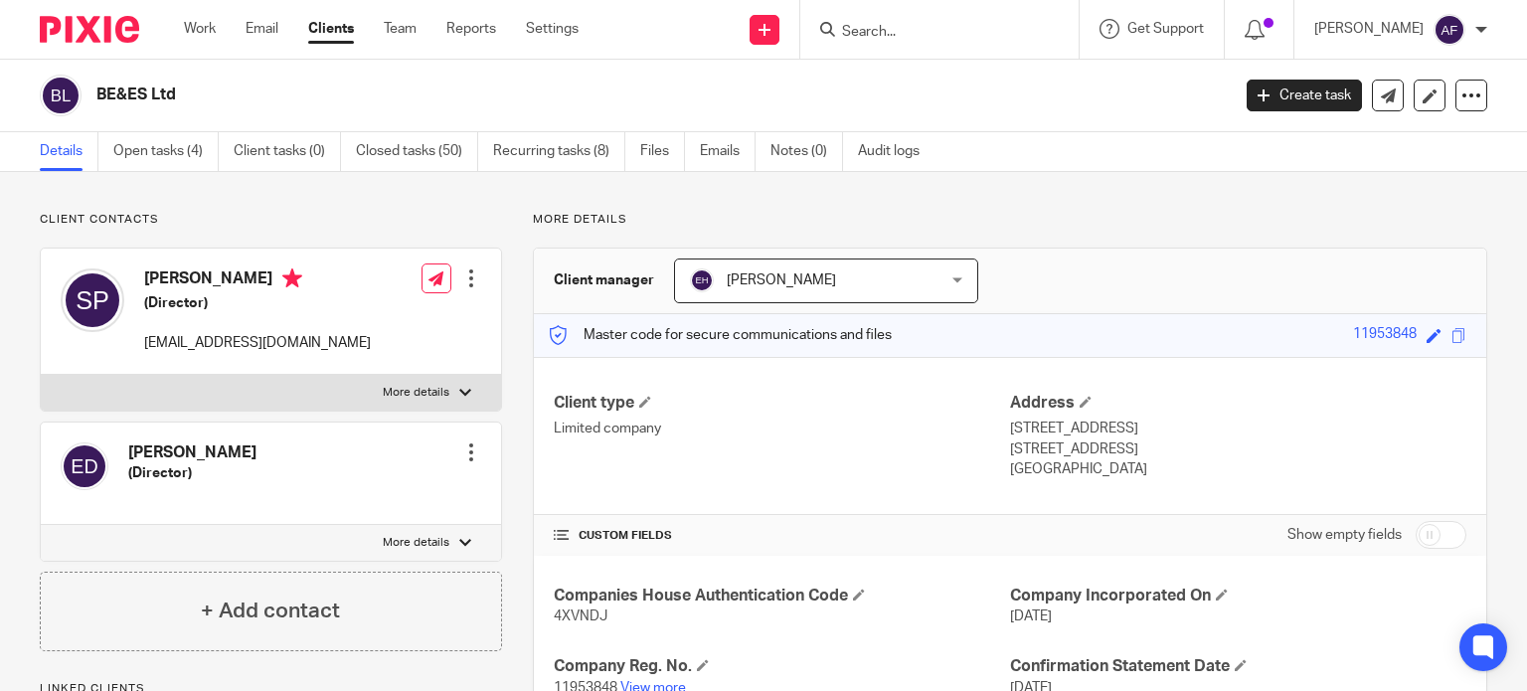
scroll to position [382, 0]
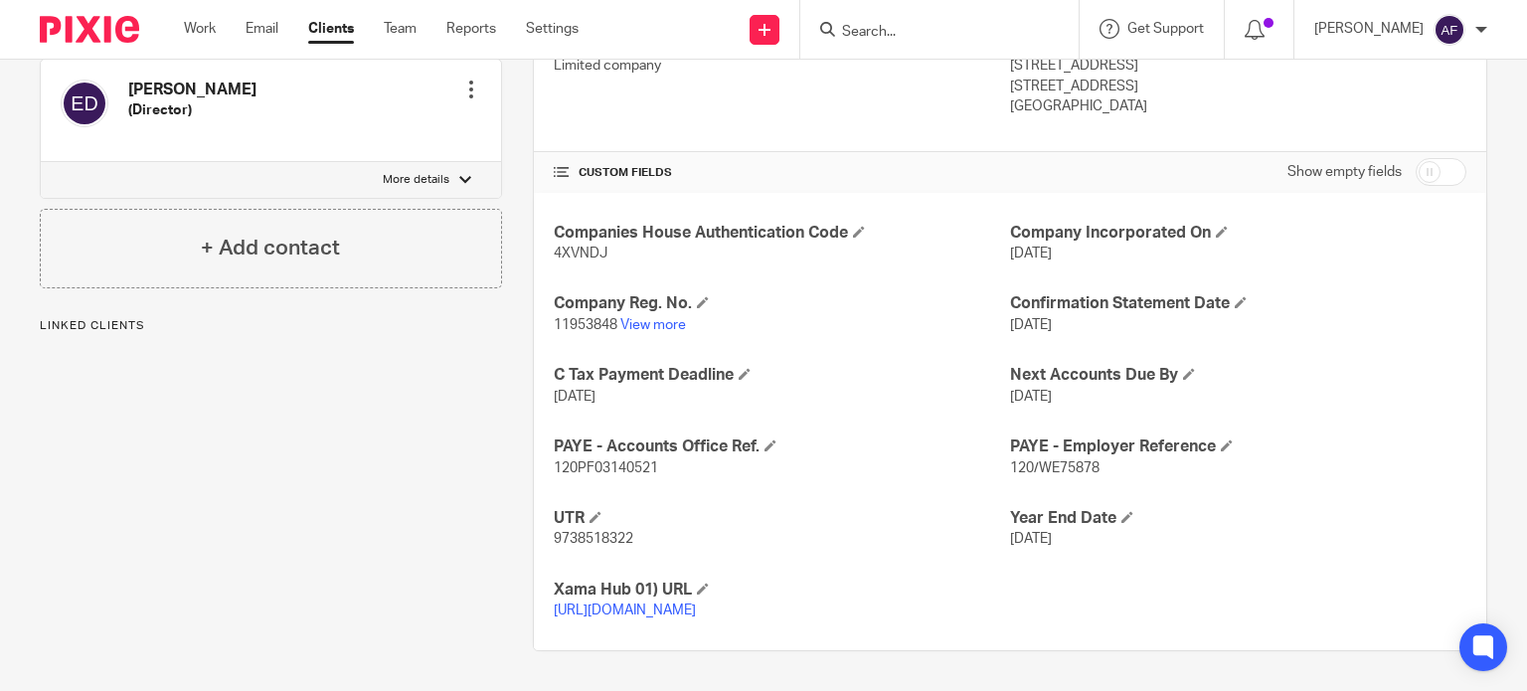
click at [696, 603] on link "[URL][DOMAIN_NAME]" at bounding box center [625, 610] width 142 height 14
